Goal: Check status: Check status

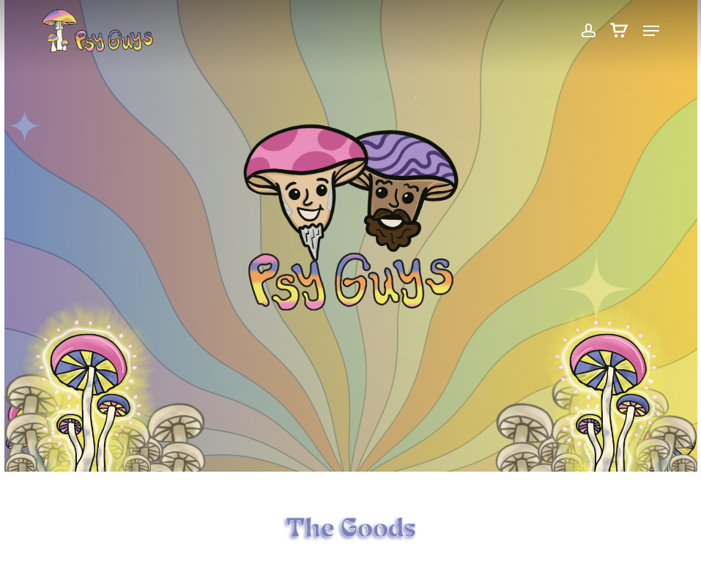
click at [584, 34] on span at bounding box center [587, 30] width 15 height 25
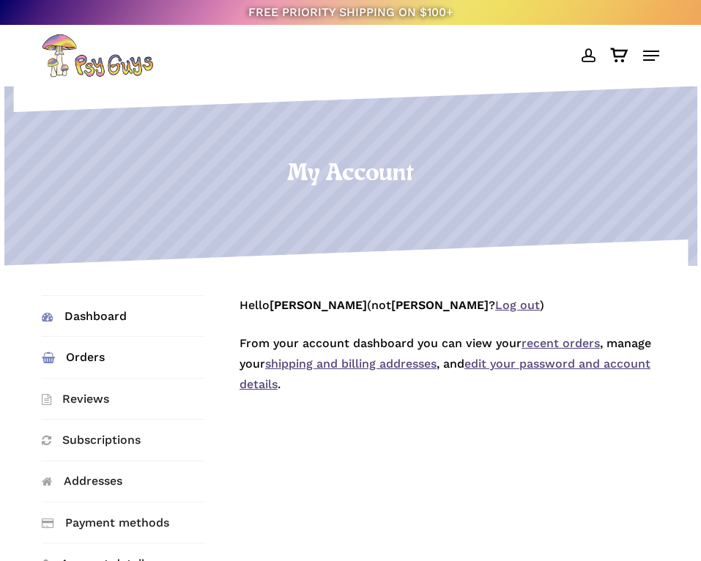
click at [84, 361] on link "Orders" at bounding box center [123, 357] width 163 height 40
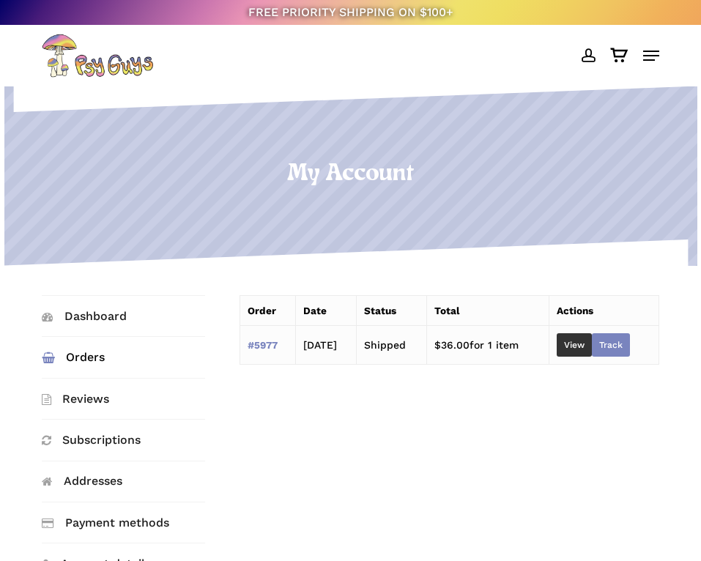
click at [612, 336] on link "Track" at bounding box center [611, 344] width 38 height 23
